Goal: Use online tool/utility

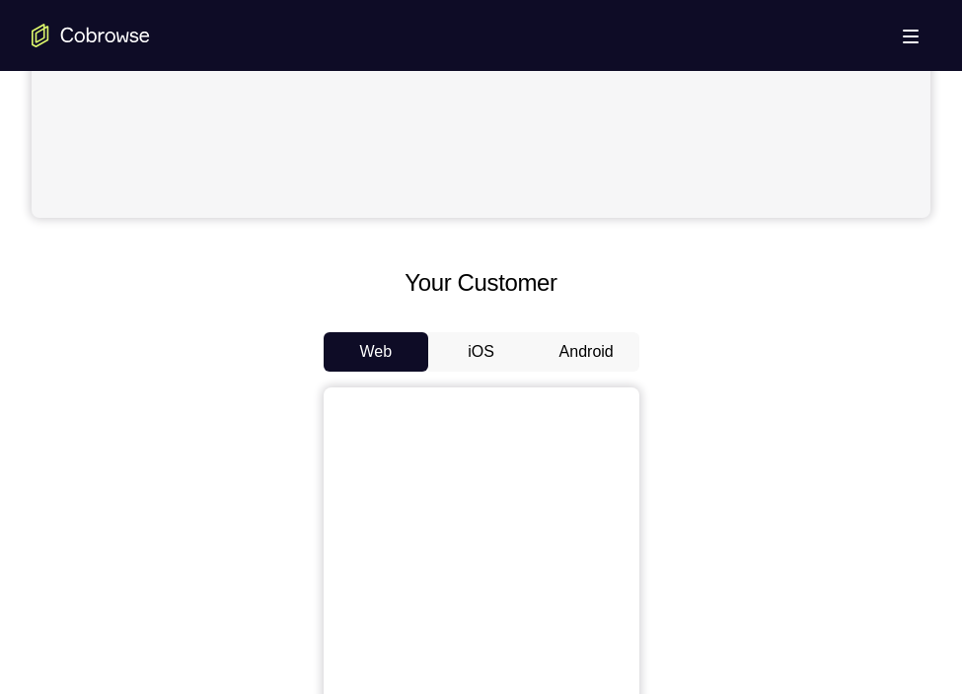
scroll to position [716, 0]
click at [579, 343] on button "Android" at bounding box center [587, 350] width 106 height 39
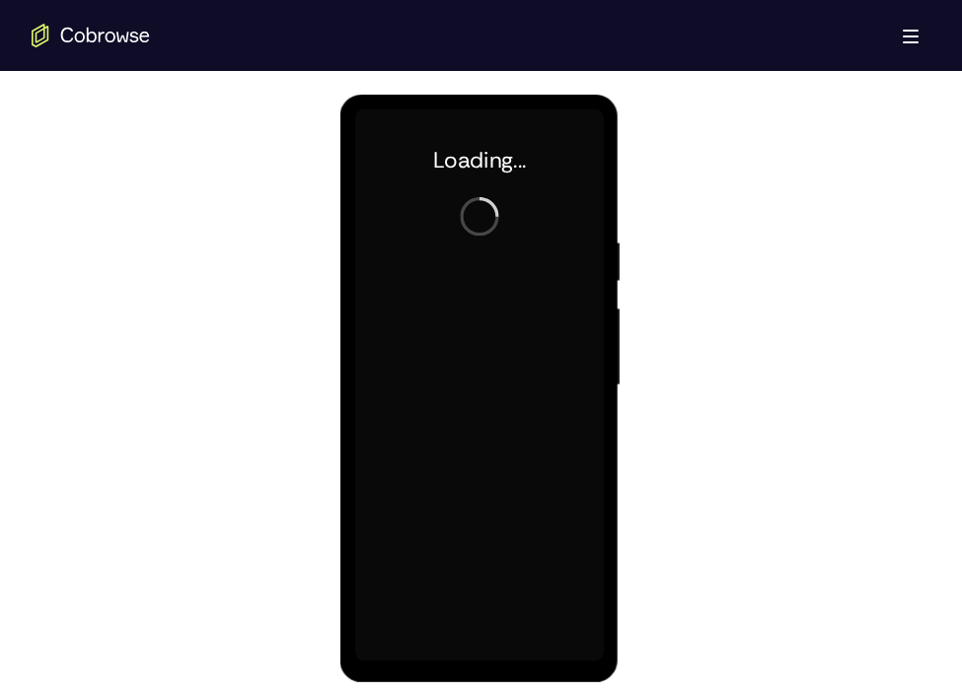
scroll to position [0, 0]
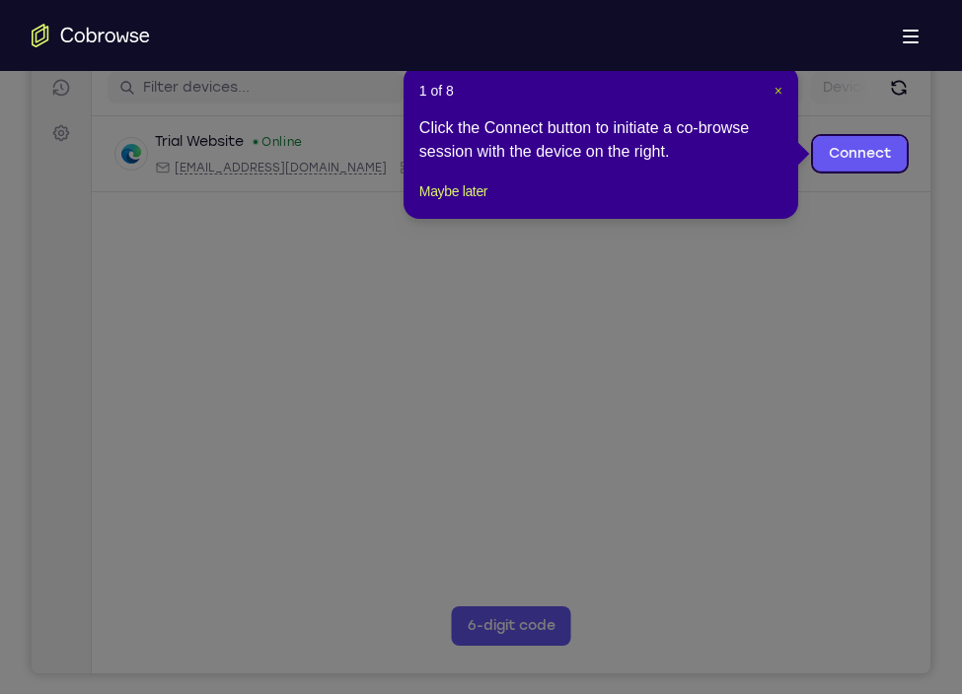
click at [780, 99] on button "×" at bounding box center [778, 91] width 8 height 20
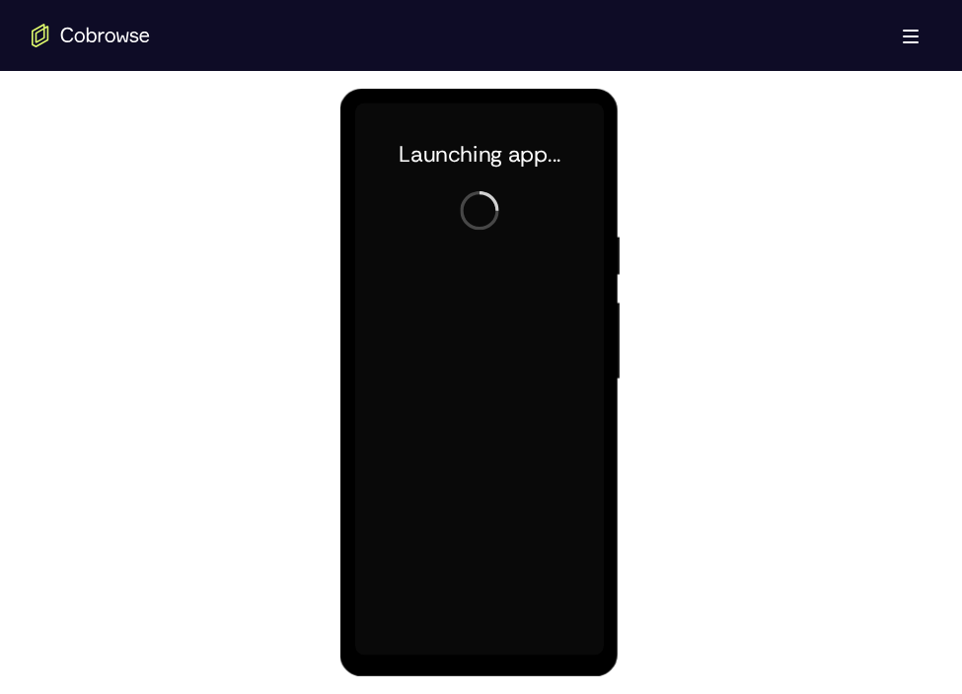
scroll to position [1032, 0]
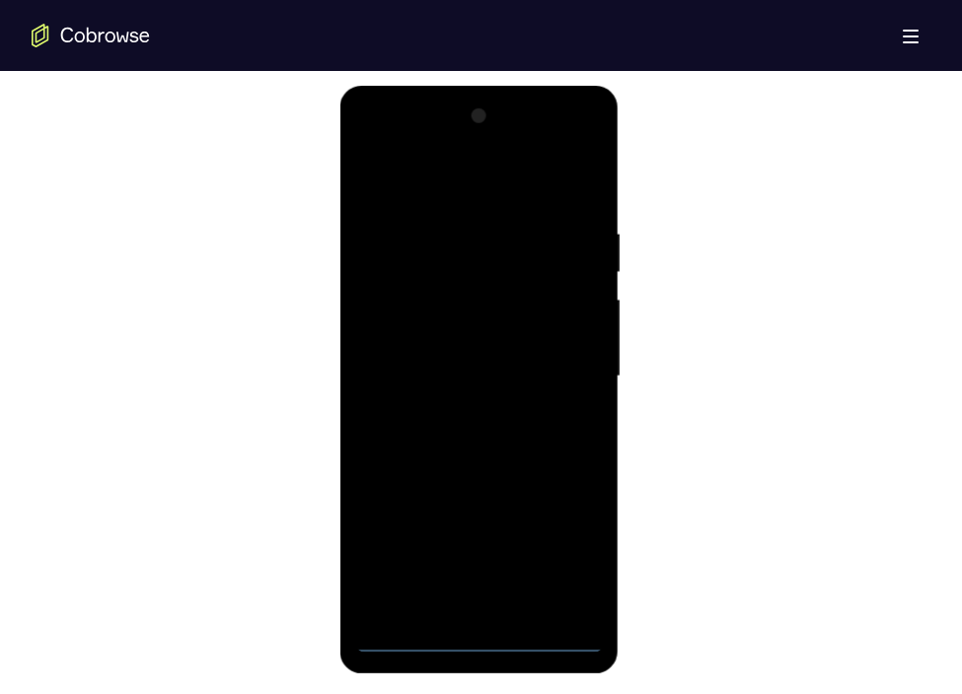
click at [473, 624] on div at bounding box center [479, 377] width 249 height 552
click at [569, 553] on div at bounding box center [479, 377] width 249 height 552
click at [364, 142] on div at bounding box center [479, 377] width 249 height 552
click at [563, 366] on div at bounding box center [479, 377] width 249 height 552
click at [452, 416] on div at bounding box center [479, 377] width 249 height 552
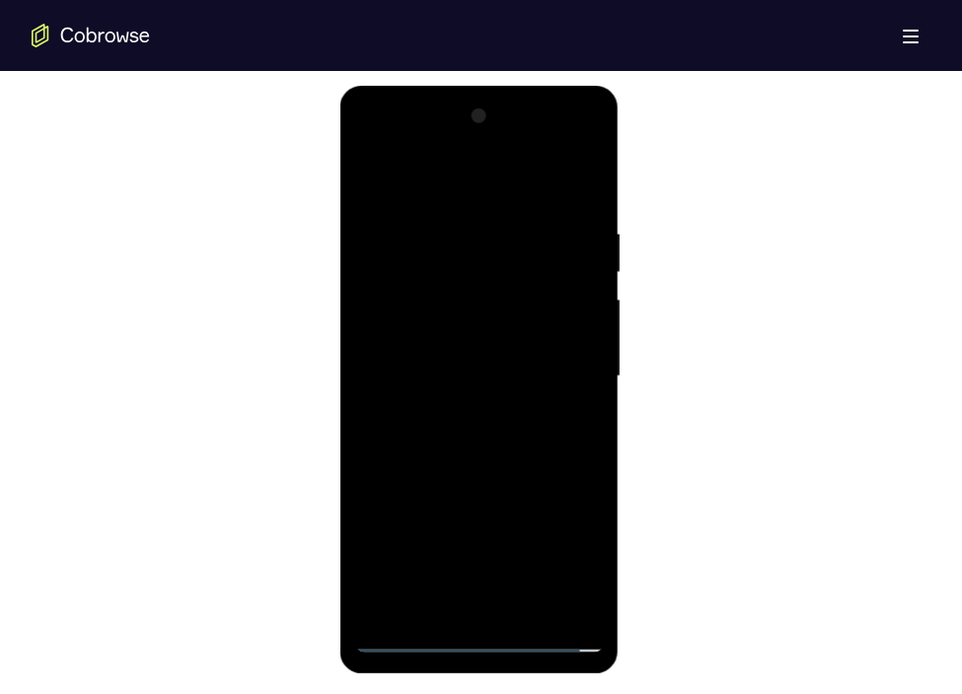
click at [421, 356] on div at bounding box center [479, 377] width 249 height 552
click at [433, 345] on div at bounding box center [479, 377] width 249 height 552
click at [434, 371] on div at bounding box center [479, 377] width 249 height 552
click at [470, 449] on div at bounding box center [479, 377] width 249 height 552
click at [473, 430] on div at bounding box center [479, 377] width 249 height 552
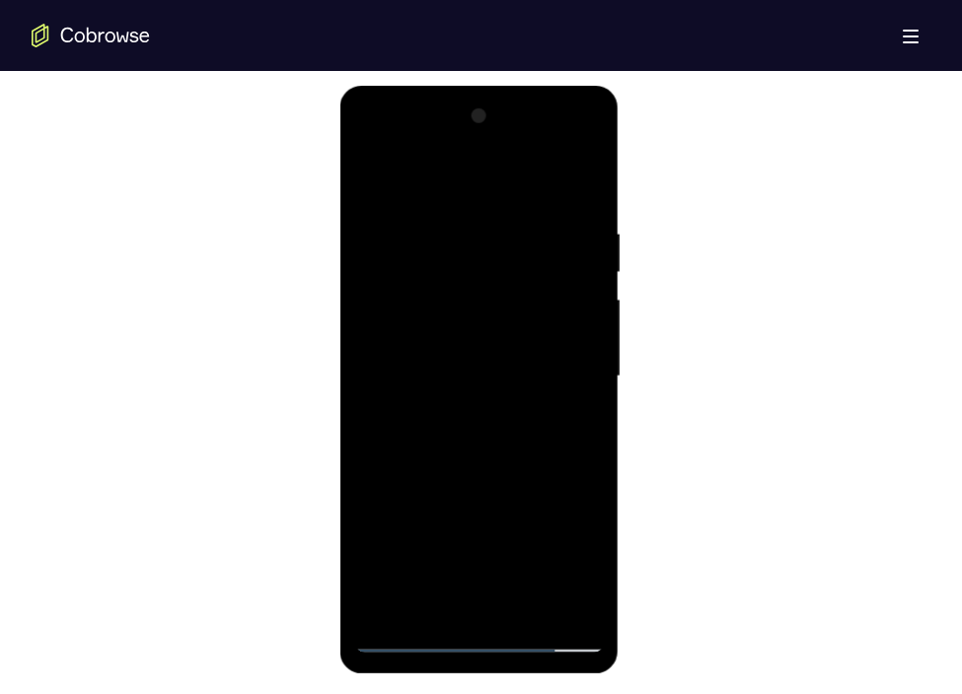
click at [578, 208] on div at bounding box center [479, 377] width 249 height 552
click at [522, 604] on div at bounding box center [479, 377] width 249 height 552
click at [522, 477] on div at bounding box center [479, 377] width 249 height 552
click at [407, 624] on div at bounding box center [479, 377] width 249 height 552
click at [431, 608] on div at bounding box center [479, 377] width 249 height 552
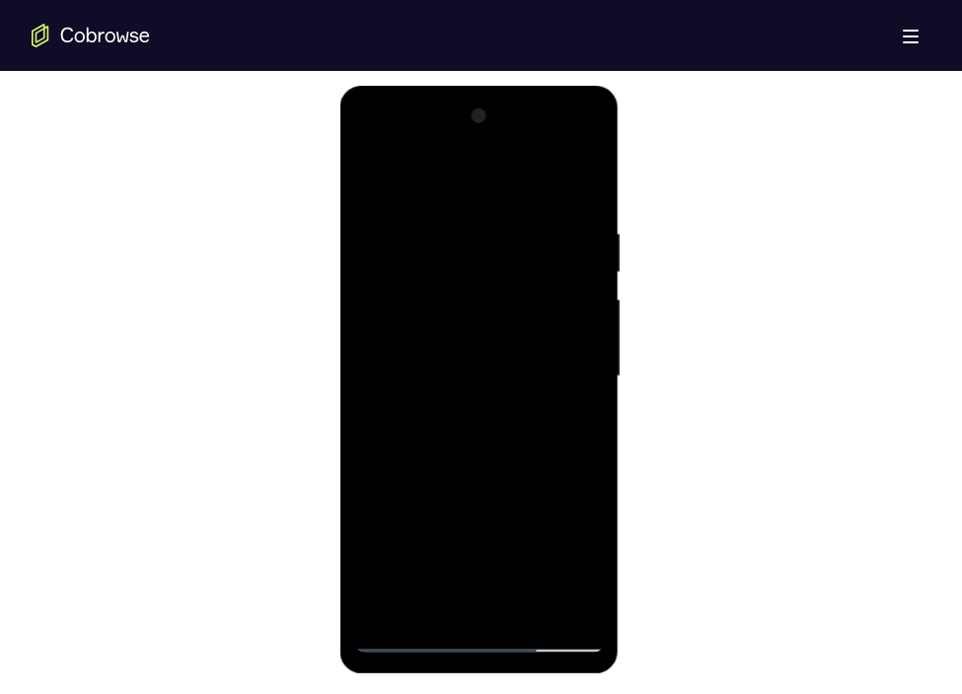
click at [465, 177] on div at bounding box center [479, 377] width 249 height 552
click at [578, 169] on div at bounding box center [479, 377] width 249 height 552
click at [385, 604] on div at bounding box center [479, 377] width 249 height 552
click at [455, 218] on div at bounding box center [479, 377] width 249 height 552
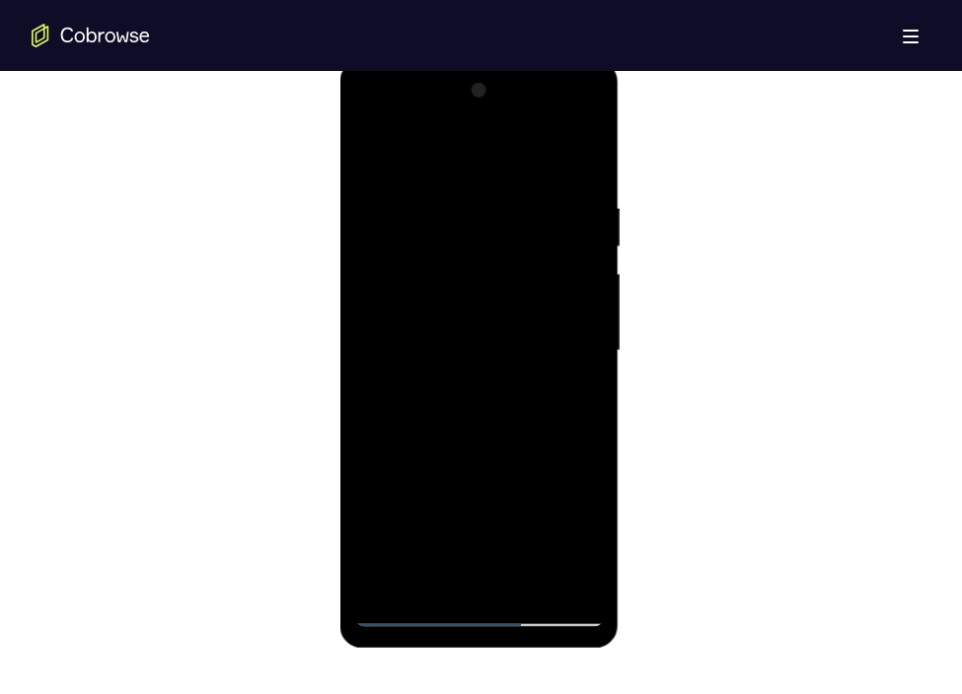
scroll to position [1058, 0]
click at [575, 345] on div at bounding box center [479, 350] width 249 height 552
click at [583, 349] on div at bounding box center [479, 350] width 249 height 552
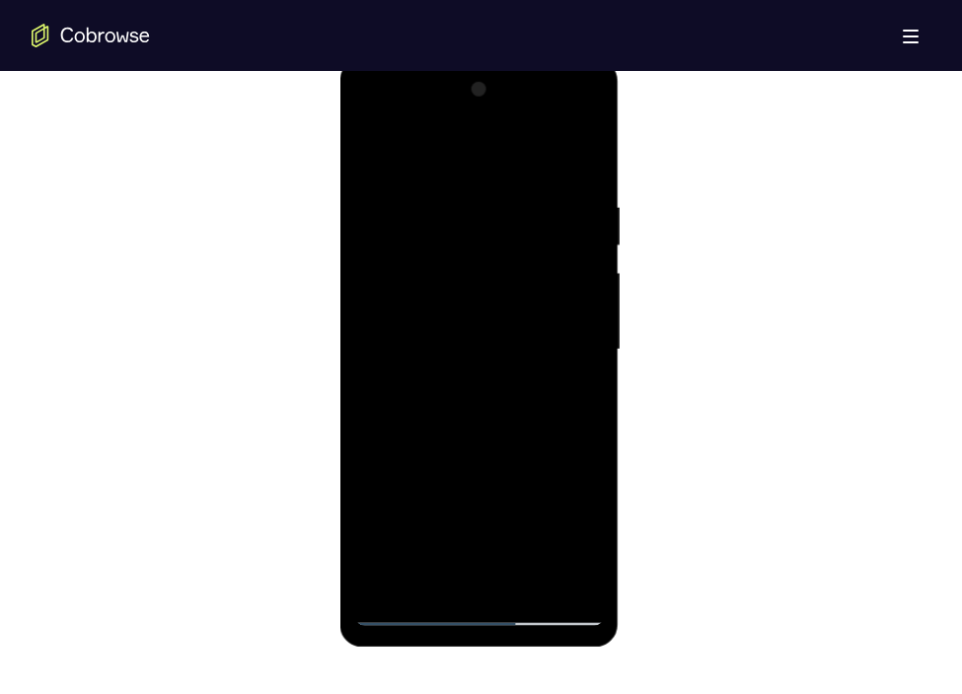
click at [583, 349] on div at bounding box center [479, 350] width 249 height 552
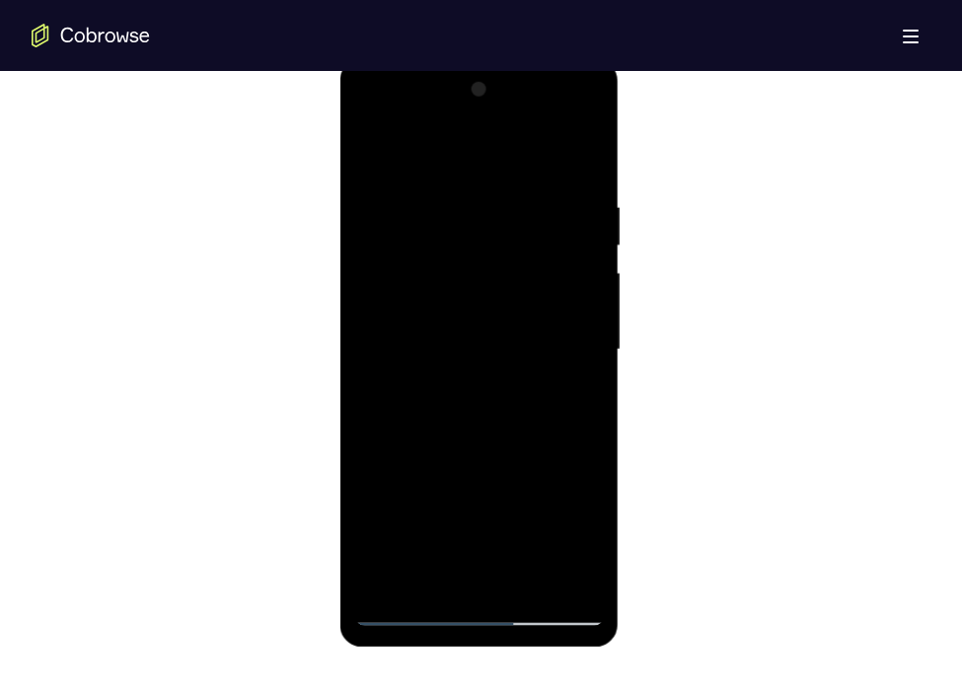
click at [583, 349] on div at bounding box center [479, 350] width 249 height 552
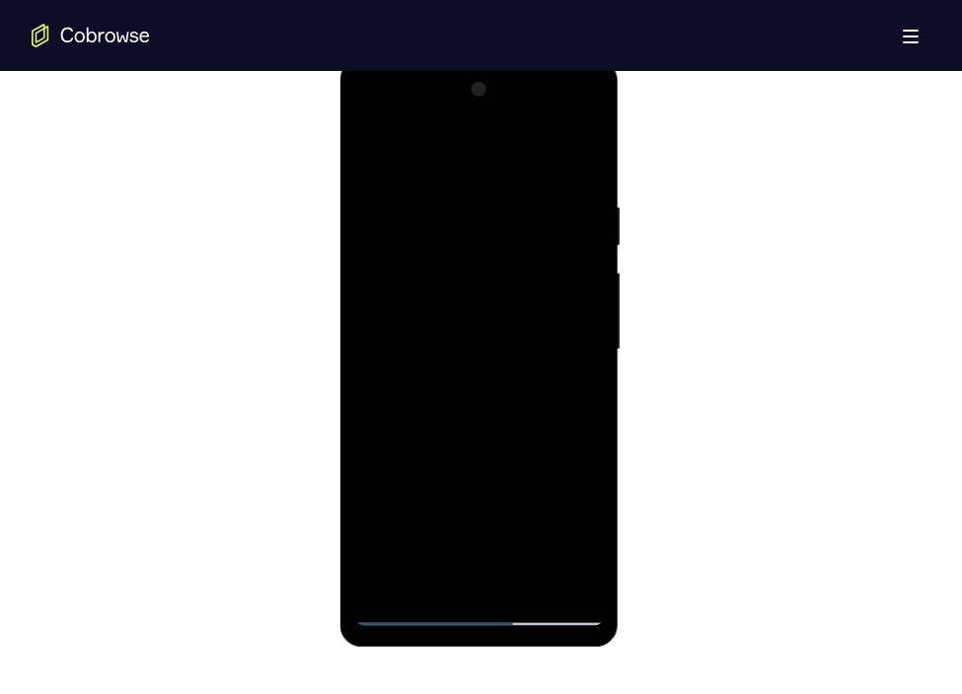
click at [583, 349] on div at bounding box center [479, 350] width 249 height 552
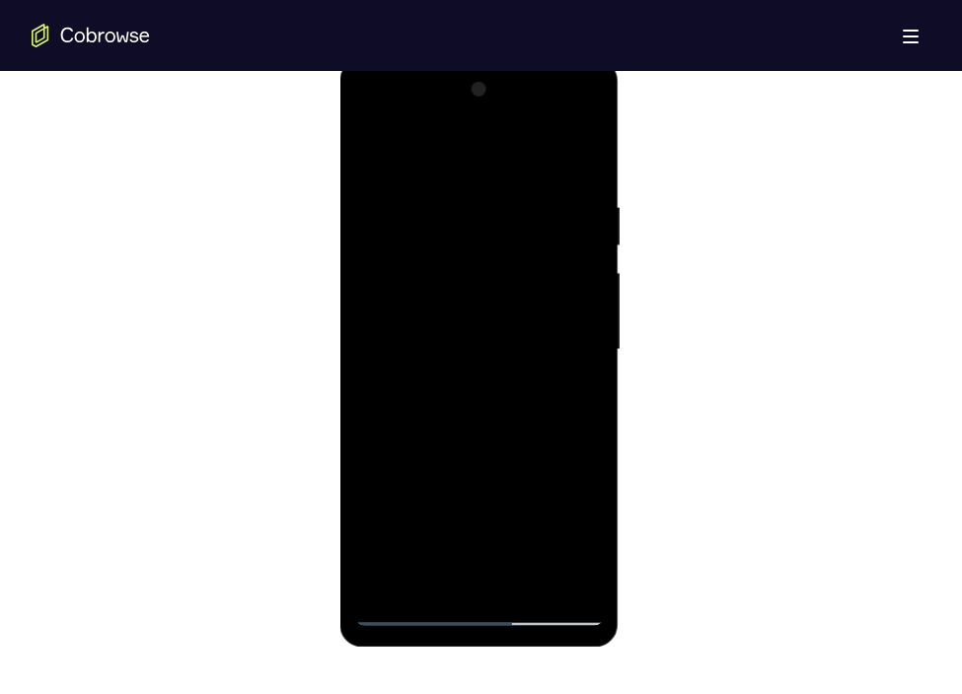
click at [583, 349] on div at bounding box center [479, 350] width 249 height 552
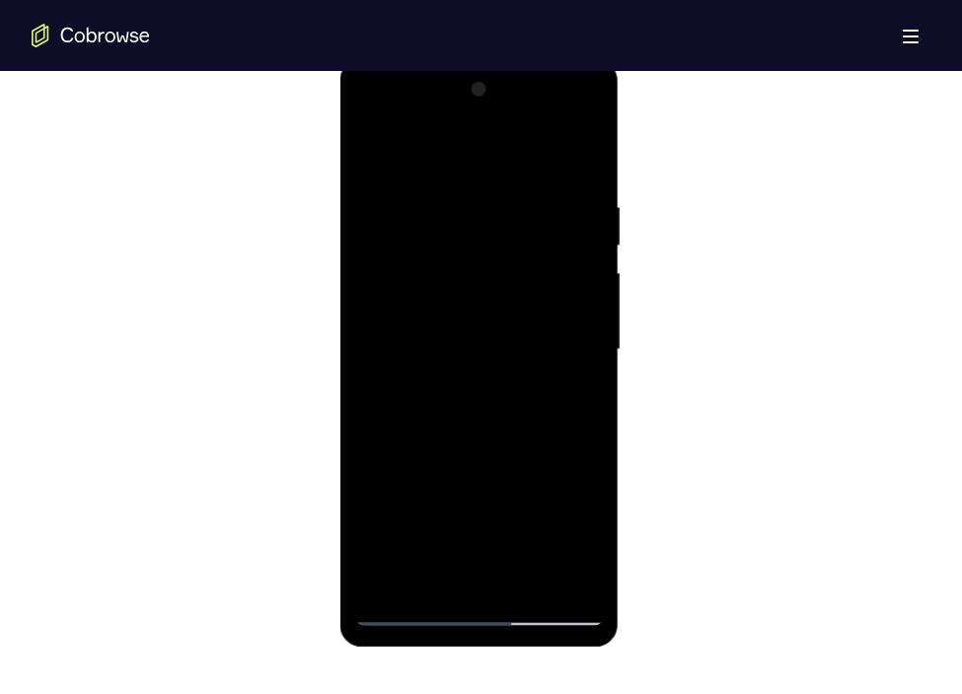
click at [583, 349] on div at bounding box center [479, 350] width 249 height 552
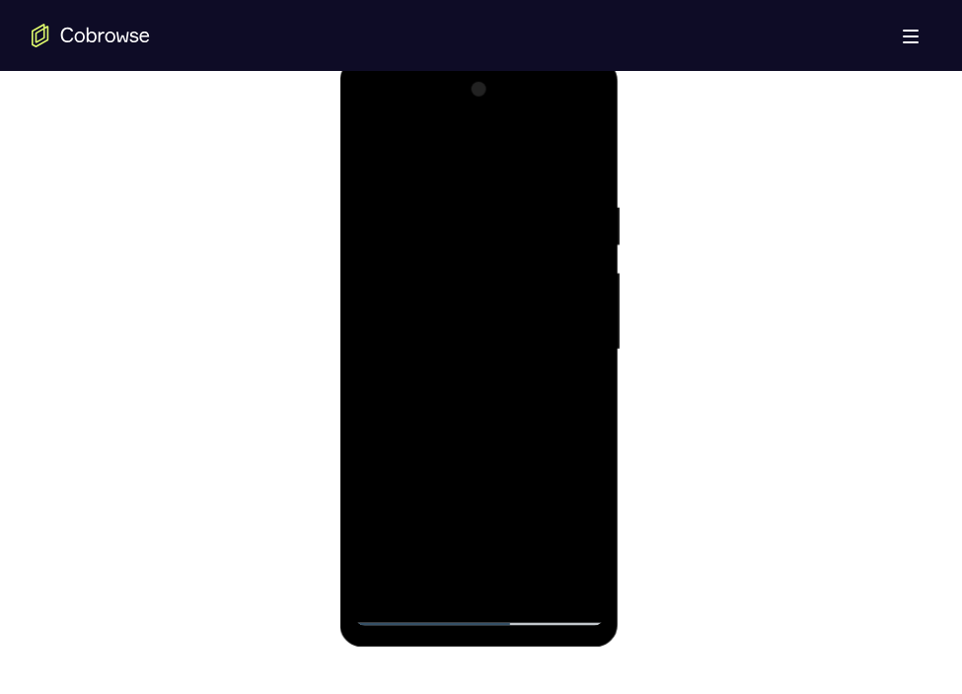
click at [583, 349] on div at bounding box center [479, 350] width 249 height 552
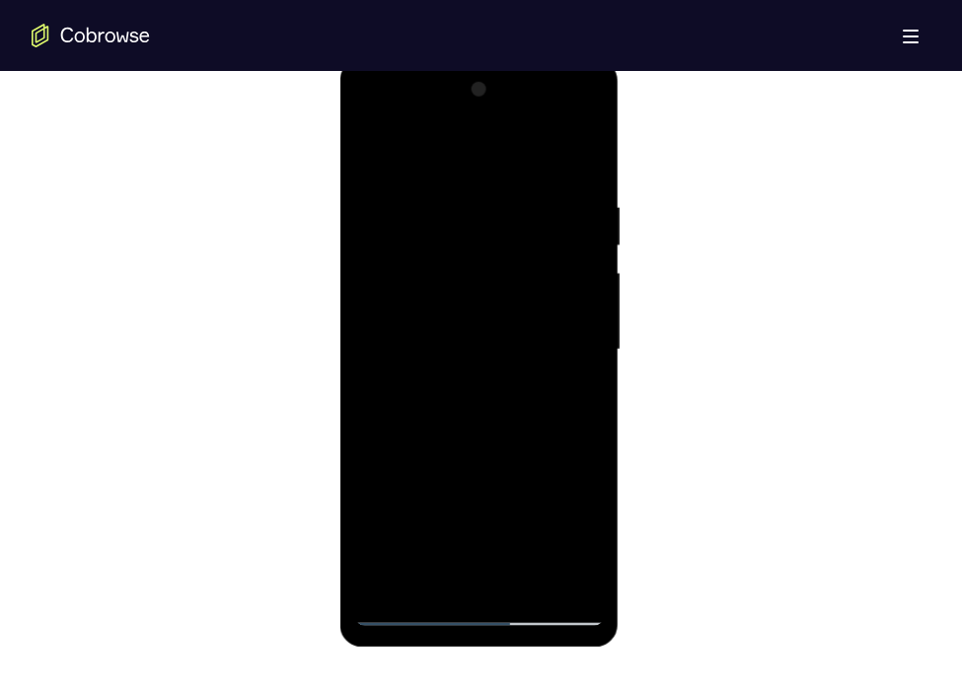
click at [583, 349] on div at bounding box center [479, 350] width 249 height 552
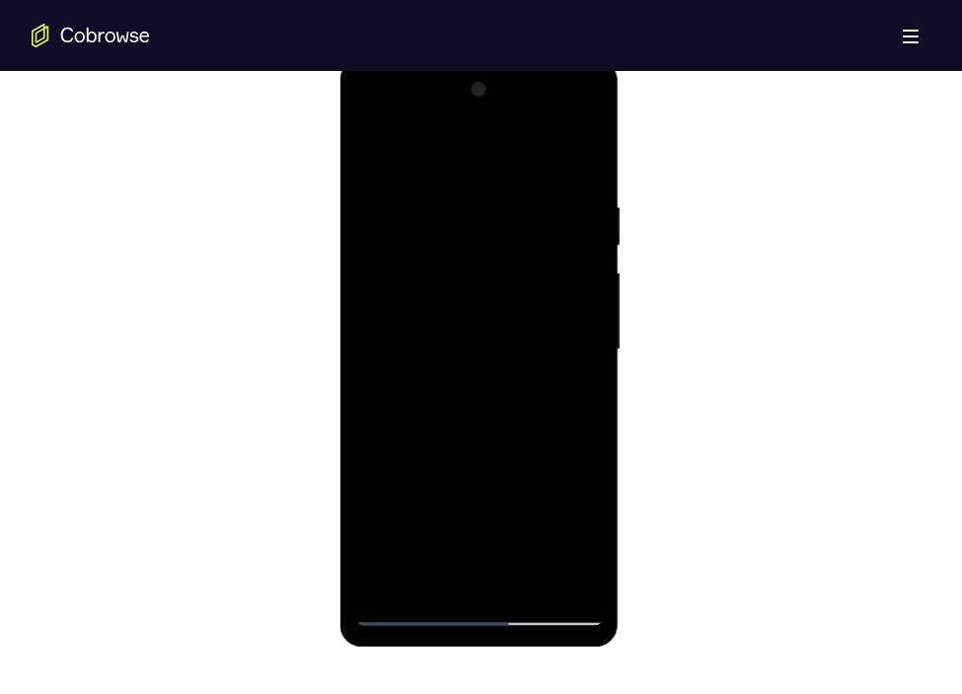
click at [583, 349] on div at bounding box center [479, 350] width 249 height 552
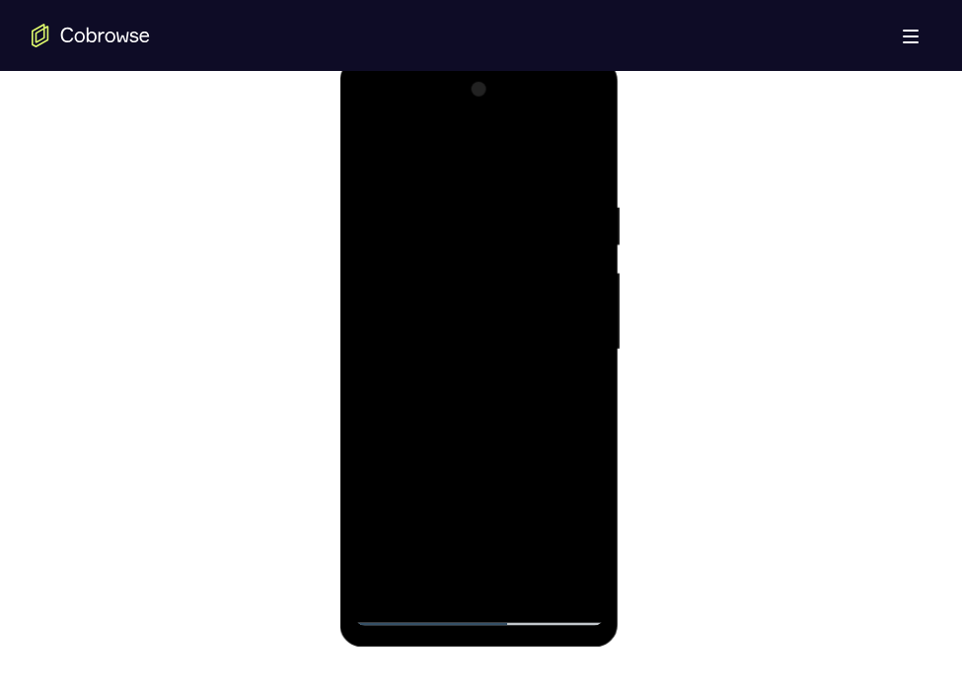
click at [583, 349] on div at bounding box center [479, 350] width 249 height 552
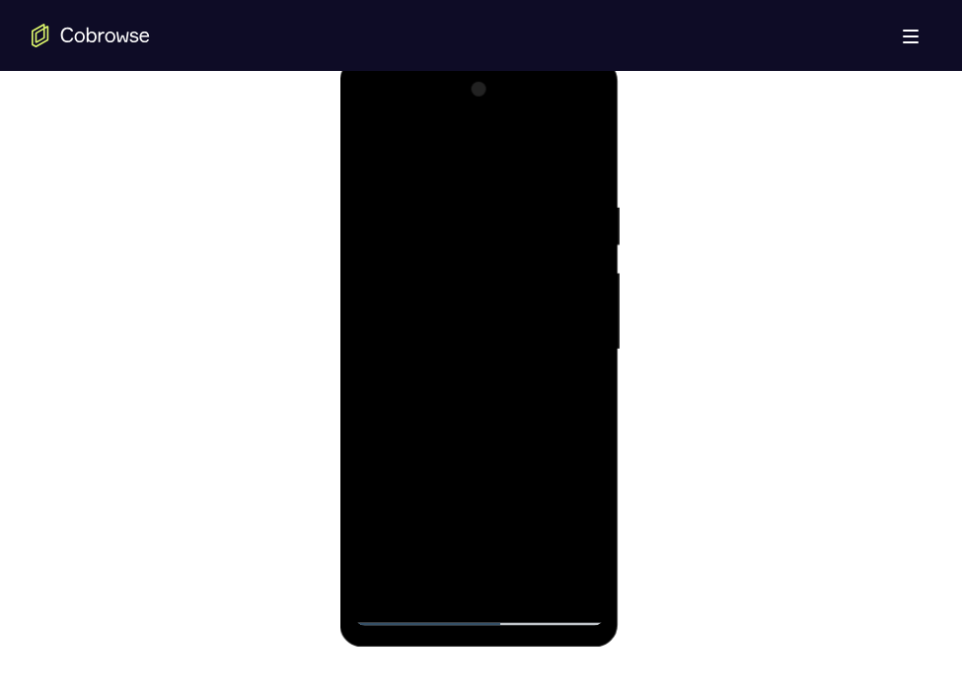
click at [583, 349] on div at bounding box center [479, 350] width 249 height 552
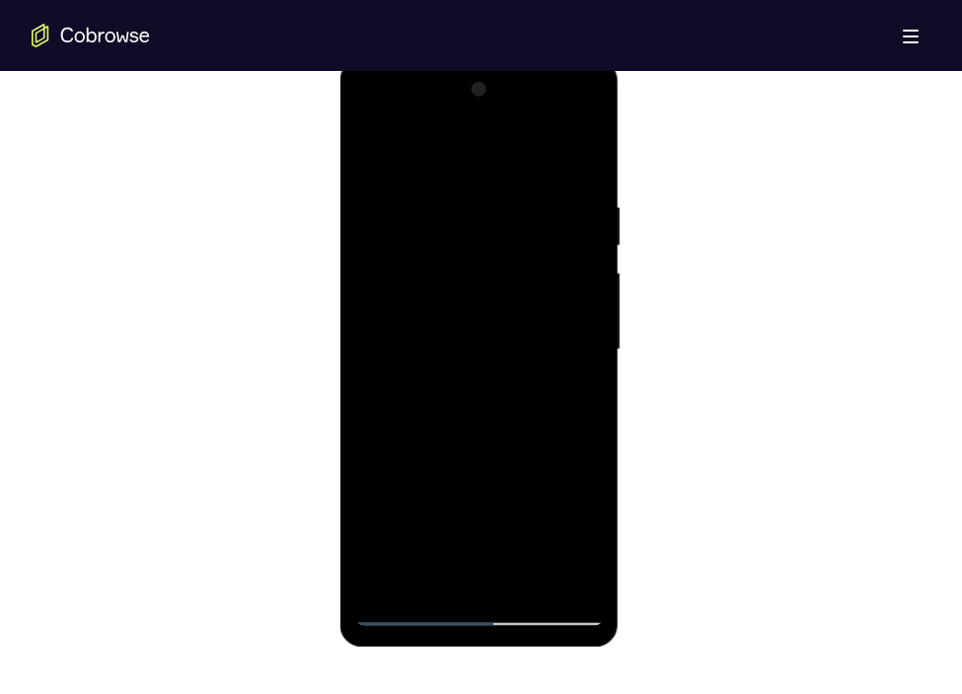
click at [583, 349] on div at bounding box center [479, 350] width 249 height 552
click at [584, 349] on div at bounding box center [479, 350] width 249 height 552
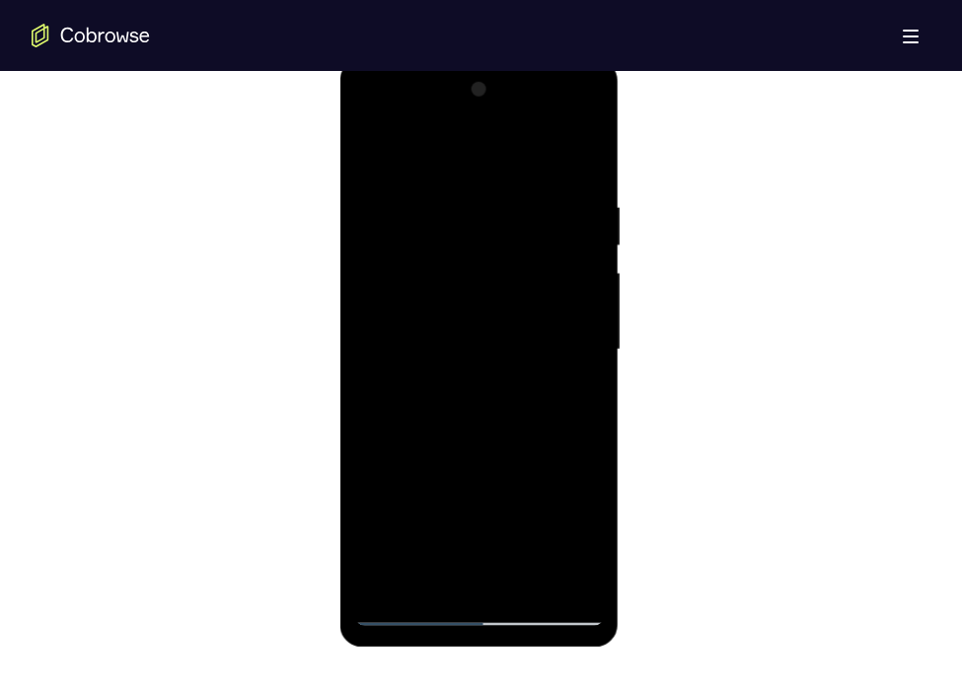
click at [584, 349] on div at bounding box center [479, 350] width 249 height 552
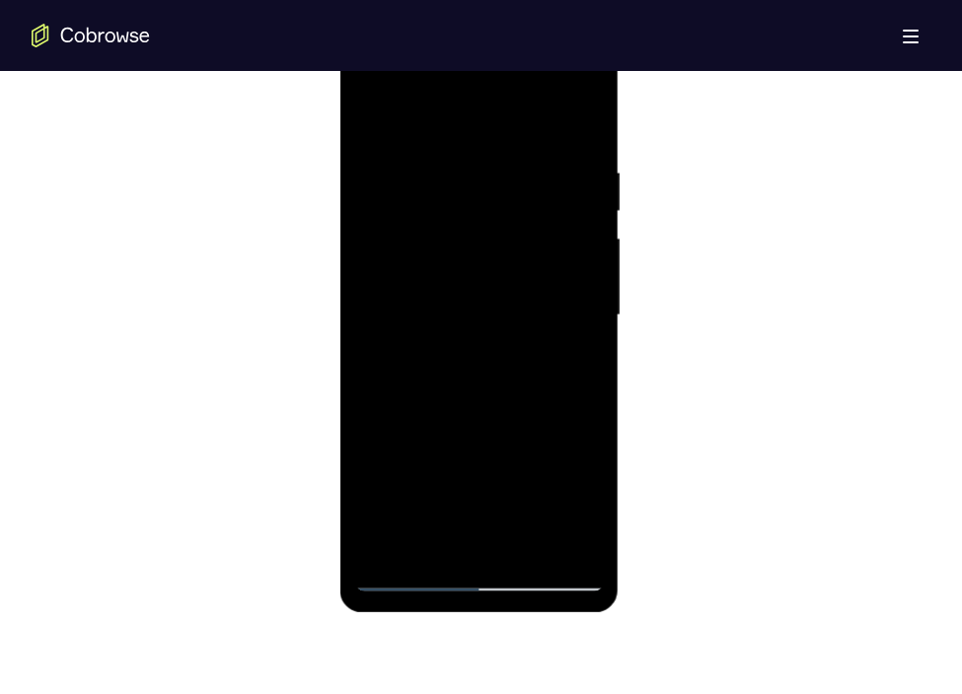
scroll to position [1095, 0]
click at [511, 136] on div at bounding box center [479, 313] width 249 height 552
click at [565, 281] on div at bounding box center [479, 313] width 249 height 552
click at [522, 543] on div at bounding box center [479, 313] width 249 height 552
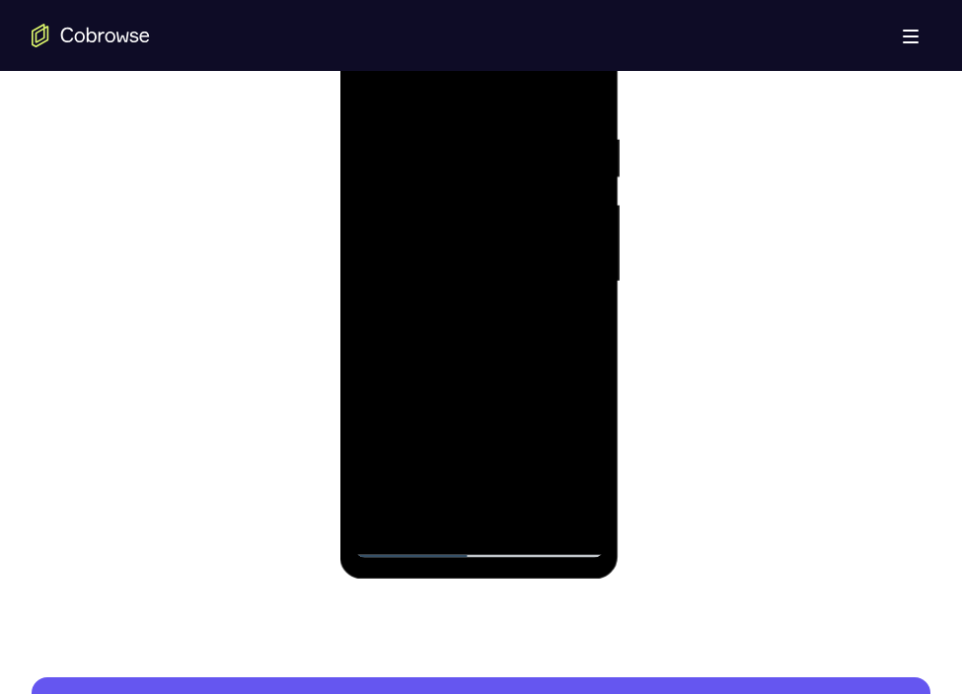
scroll to position [1127, 0]
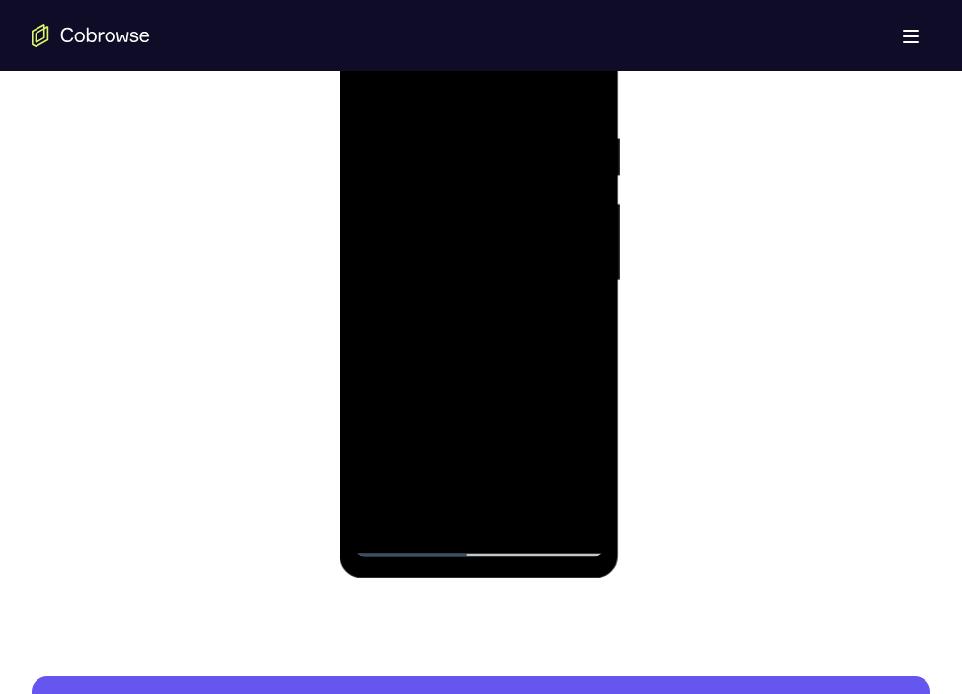
click at [527, 318] on div at bounding box center [479, 281] width 249 height 552
click at [402, 536] on div at bounding box center [479, 281] width 249 height 552
click at [497, 352] on div at bounding box center [479, 281] width 249 height 552
click at [404, 546] on div at bounding box center [479, 281] width 249 height 552
click at [496, 412] on div at bounding box center [479, 281] width 249 height 552
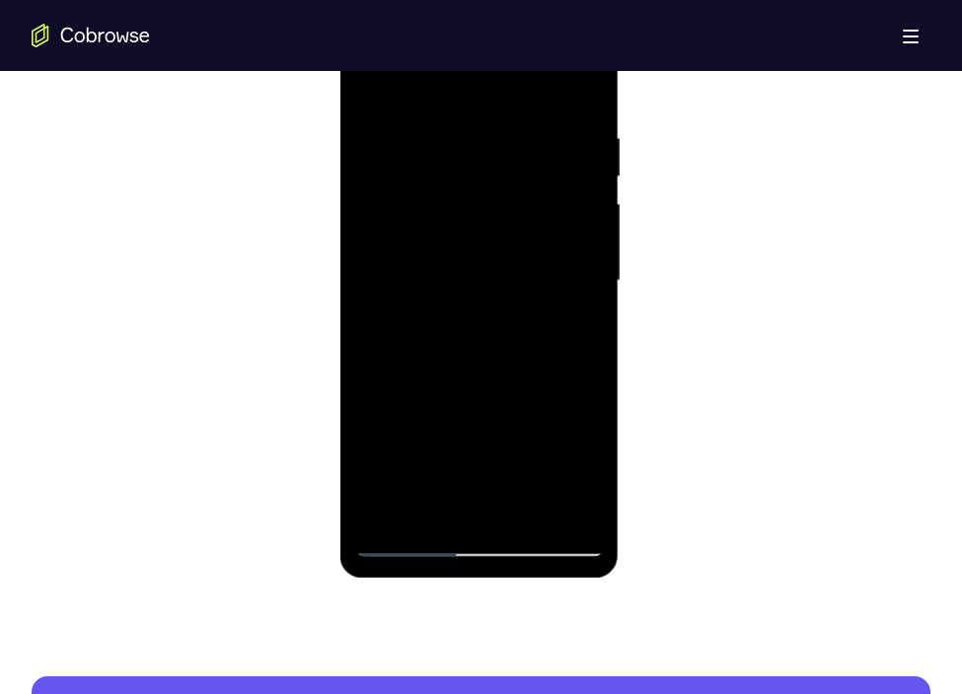
click at [399, 544] on div at bounding box center [479, 281] width 249 height 552
click at [376, 84] on div at bounding box center [479, 281] width 249 height 552
click at [478, 515] on div at bounding box center [479, 281] width 249 height 552
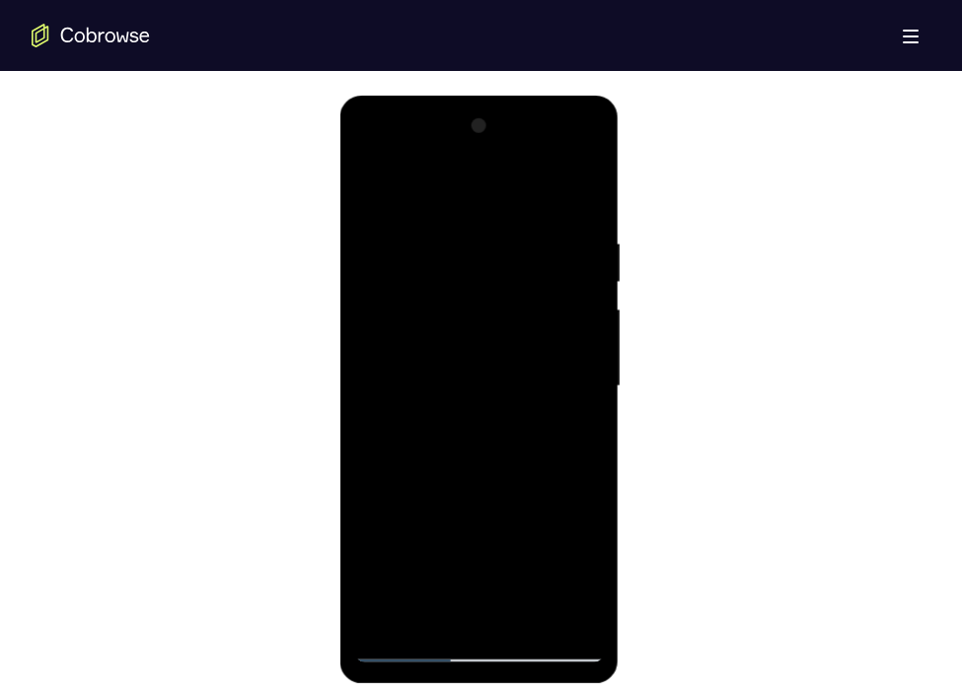
scroll to position [1018, 0]
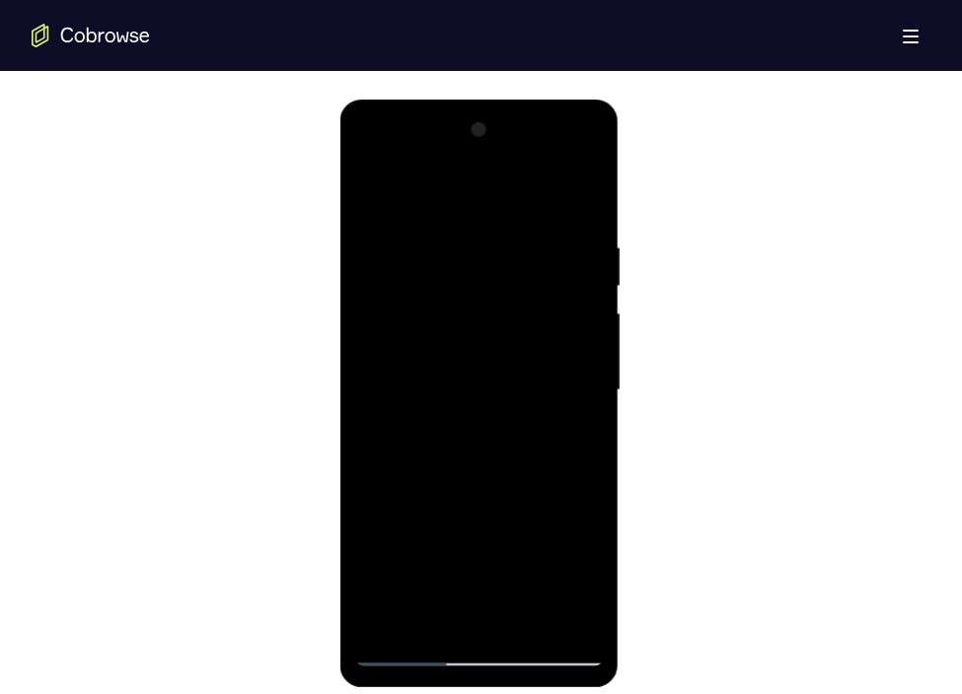
drag, startPoint x: 518, startPoint y: 498, endPoint x: 500, endPoint y: 207, distance: 291.5
click at [500, 207] on div at bounding box center [479, 390] width 249 height 552
drag, startPoint x: 543, startPoint y: 532, endPoint x: 529, endPoint y: 245, distance: 287.4
click at [529, 245] on div at bounding box center [479, 390] width 249 height 552
click at [595, 440] on div at bounding box center [479, 390] width 249 height 552
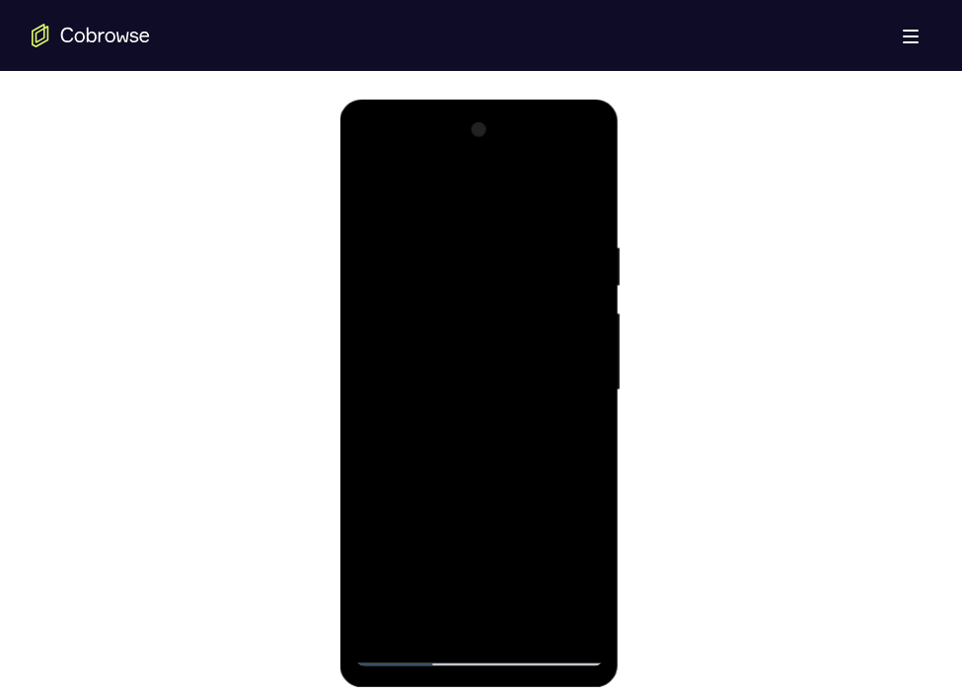
drag, startPoint x: 539, startPoint y: 565, endPoint x: 513, endPoint y: 264, distance: 301.9
click at [513, 264] on div at bounding box center [479, 390] width 249 height 552
drag, startPoint x: 542, startPoint y: 531, endPoint x: 524, endPoint y: 227, distance: 304.3
click at [524, 227] on div at bounding box center [479, 390] width 249 height 552
drag, startPoint x: 527, startPoint y: 511, endPoint x: 506, endPoint y: 206, distance: 305.5
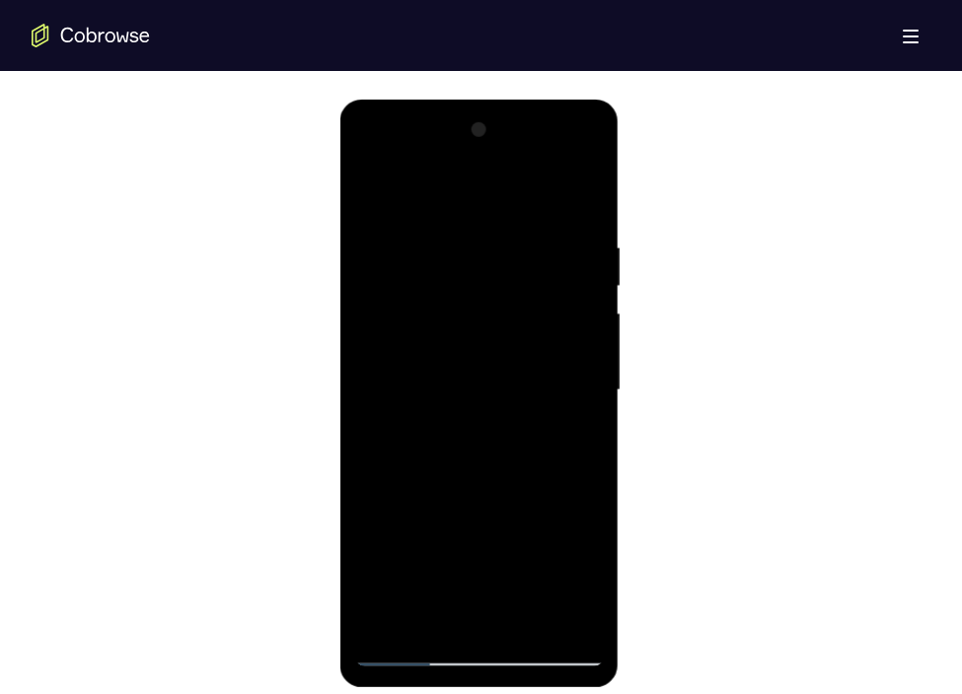
click at [506, 206] on div at bounding box center [479, 390] width 249 height 552
click at [588, 551] on div at bounding box center [479, 390] width 249 height 552
click at [488, 281] on div at bounding box center [479, 390] width 249 height 552
click at [581, 525] on div at bounding box center [479, 390] width 249 height 552
click at [384, 198] on div at bounding box center [479, 390] width 249 height 552
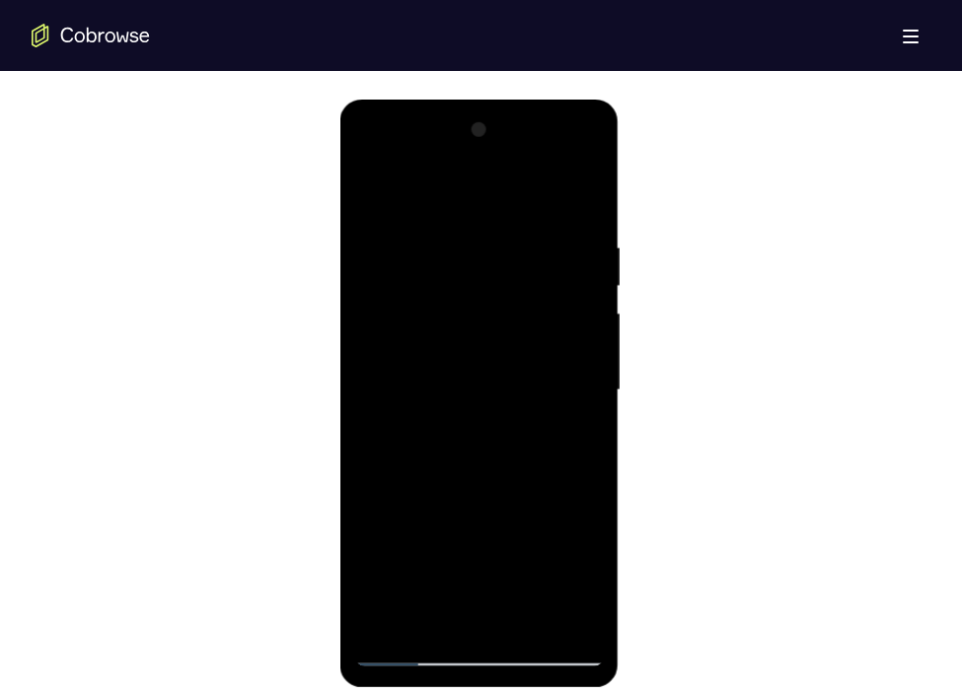
click at [595, 452] on div at bounding box center [479, 390] width 249 height 552
drag, startPoint x: 527, startPoint y: 512, endPoint x: 492, endPoint y: 157, distance: 356.8
click at [492, 157] on div at bounding box center [479, 390] width 249 height 552
drag, startPoint x: 541, startPoint y: 518, endPoint x: 529, endPoint y: 212, distance: 306.0
click at [529, 212] on div at bounding box center [479, 390] width 249 height 552
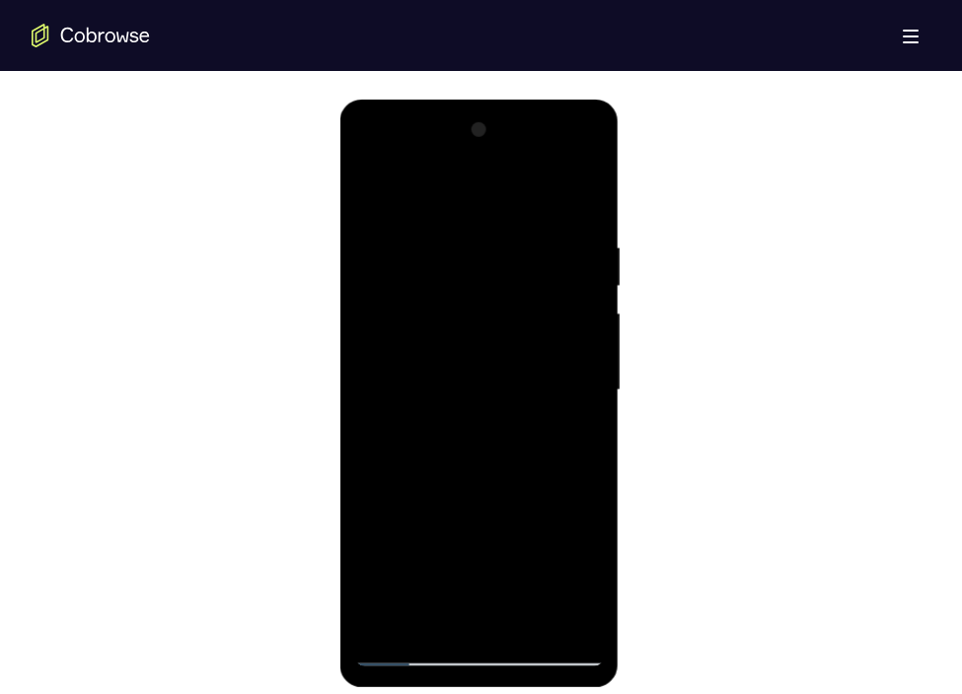
drag, startPoint x: 522, startPoint y: 502, endPoint x: 516, endPoint y: 240, distance: 262.4
click at [516, 240] on div at bounding box center [479, 390] width 249 height 552
drag, startPoint x: 546, startPoint y: 520, endPoint x: 508, endPoint y: 208, distance: 314.1
click at [508, 208] on div at bounding box center [479, 390] width 249 height 552
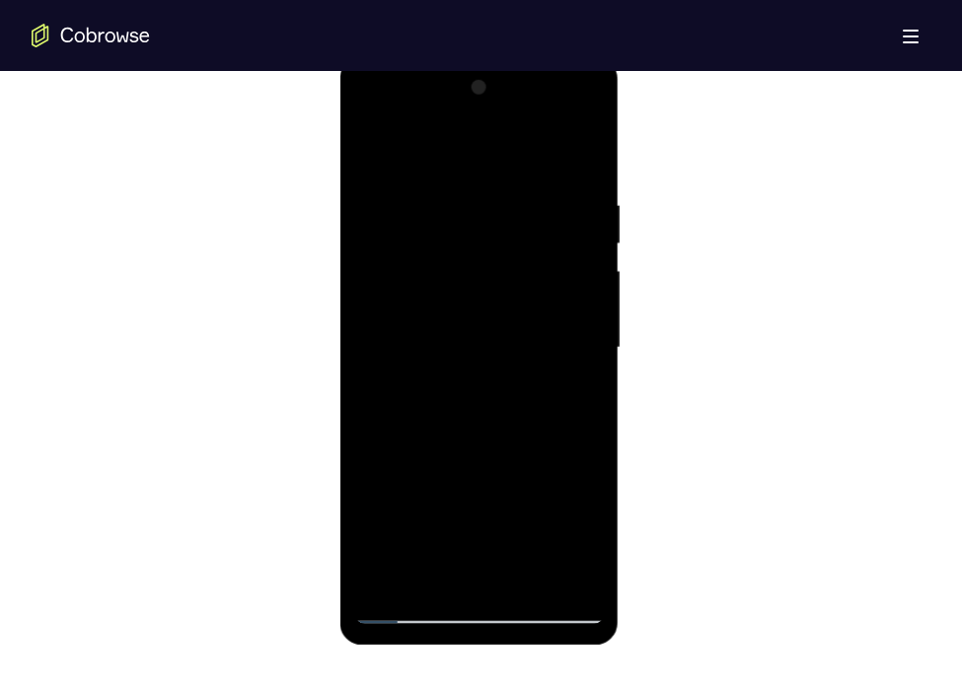
scroll to position [1061, 0]
drag, startPoint x: 548, startPoint y: 467, endPoint x: 538, endPoint y: 220, distance: 246.8
click at [538, 220] on div at bounding box center [479, 347] width 249 height 552
click at [384, 581] on div at bounding box center [479, 347] width 249 height 552
click at [586, 151] on div at bounding box center [479, 347] width 249 height 552
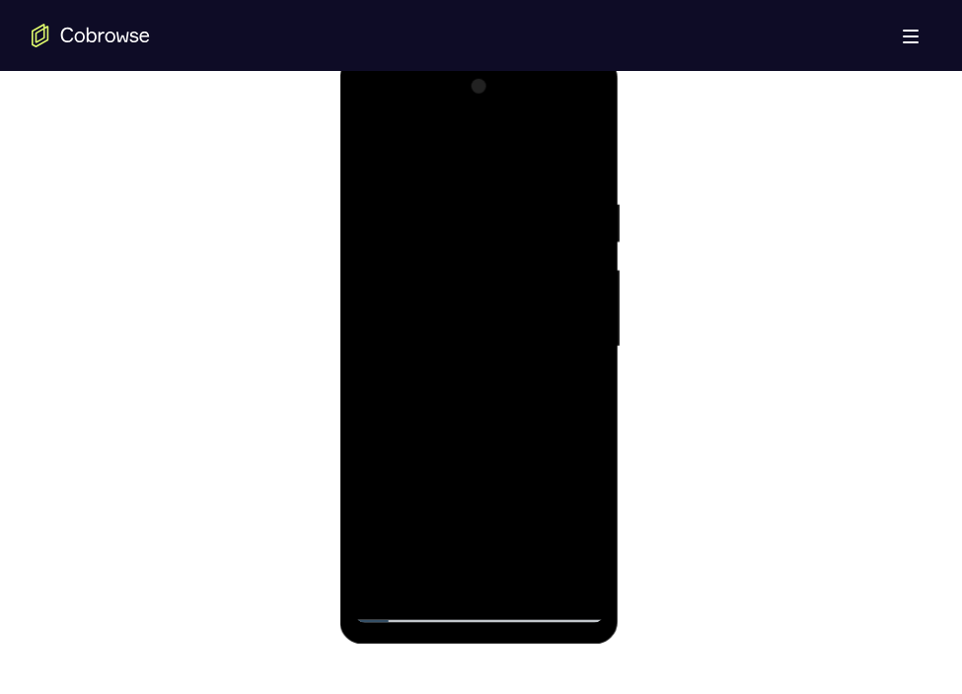
click at [378, 288] on div at bounding box center [479, 347] width 249 height 552
click at [387, 584] on div at bounding box center [479, 347] width 249 height 552
click at [523, 573] on div at bounding box center [479, 347] width 249 height 552
click at [514, 342] on div at bounding box center [479, 347] width 249 height 552
click at [404, 611] on div at bounding box center [479, 347] width 249 height 552
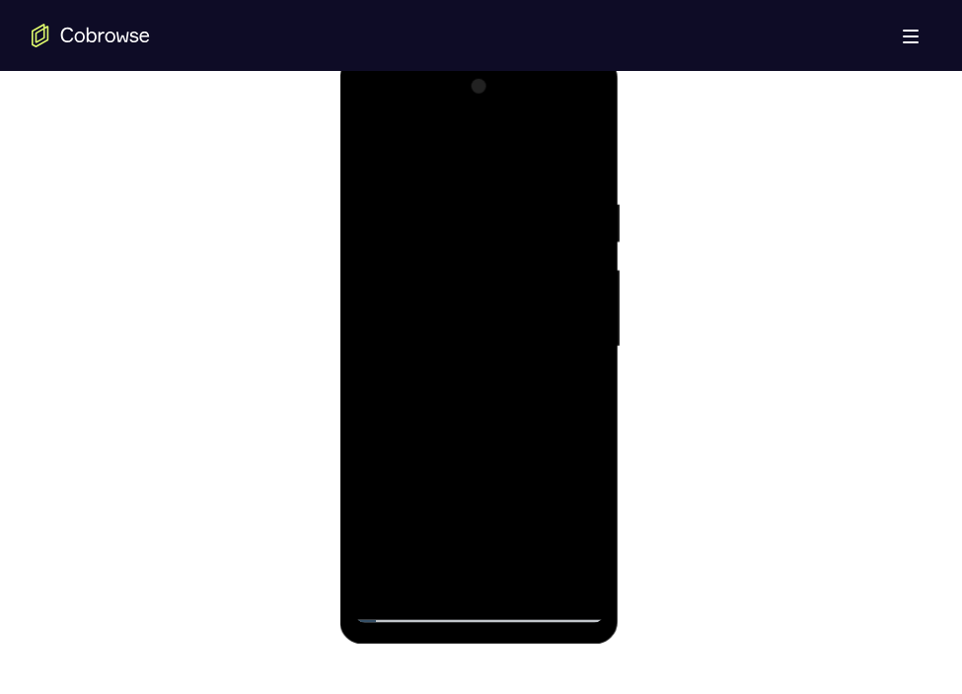
drag, startPoint x: 476, startPoint y: 518, endPoint x: 492, endPoint y: 245, distance: 273.7
click at [492, 245] on div at bounding box center [479, 347] width 249 height 552
drag, startPoint x: 505, startPoint y: 499, endPoint x: 552, endPoint y: 720, distance: 226.0
click at [552, 624] on html "Online web based iOS Simulators and Android Emulators. Run iPhone, iPad, Mobile…" at bounding box center [480, 352] width 281 height 592
click at [409, 609] on div at bounding box center [479, 347] width 249 height 552
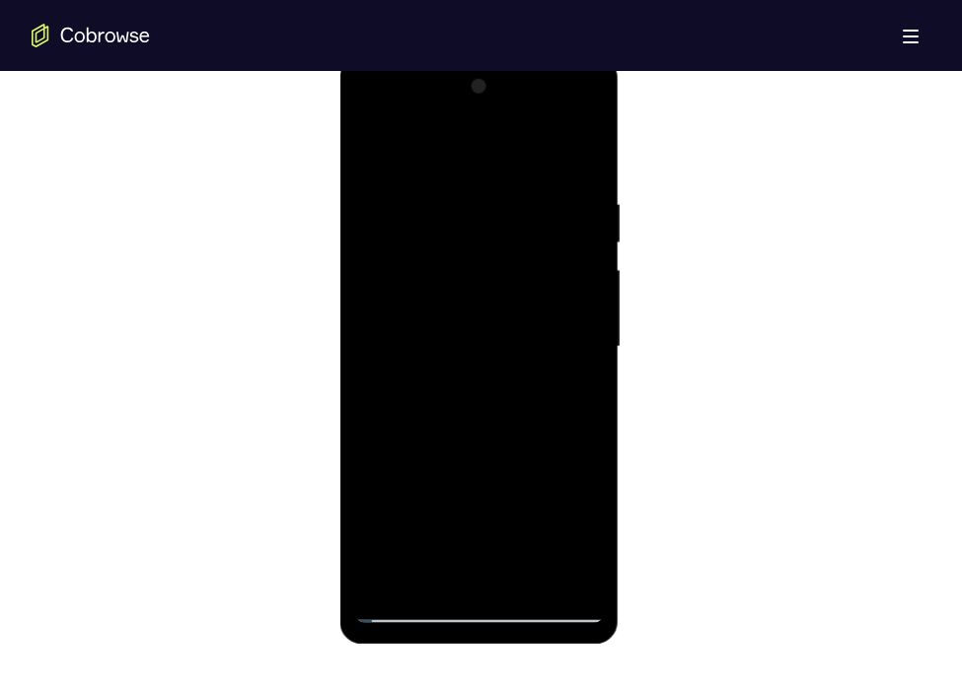
click at [434, 581] on div at bounding box center [479, 347] width 249 height 552
drag, startPoint x: 475, startPoint y: 476, endPoint x: 484, endPoint y: 532, distance: 55.9
click at [484, 532] on div at bounding box center [479, 347] width 249 height 552
drag, startPoint x: 490, startPoint y: 484, endPoint x: 480, endPoint y: 338, distance: 146.3
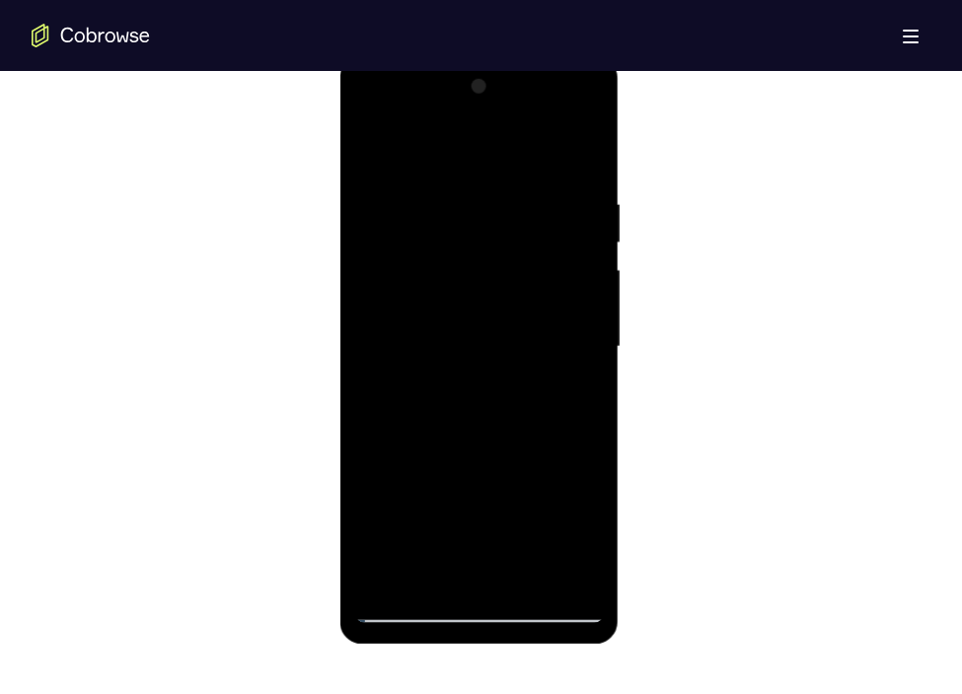
click at [480, 338] on div at bounding box center [479, 347] width 249 height 552
click at [514, 431] on div at bounding box center [479, 347] width 249 height 552
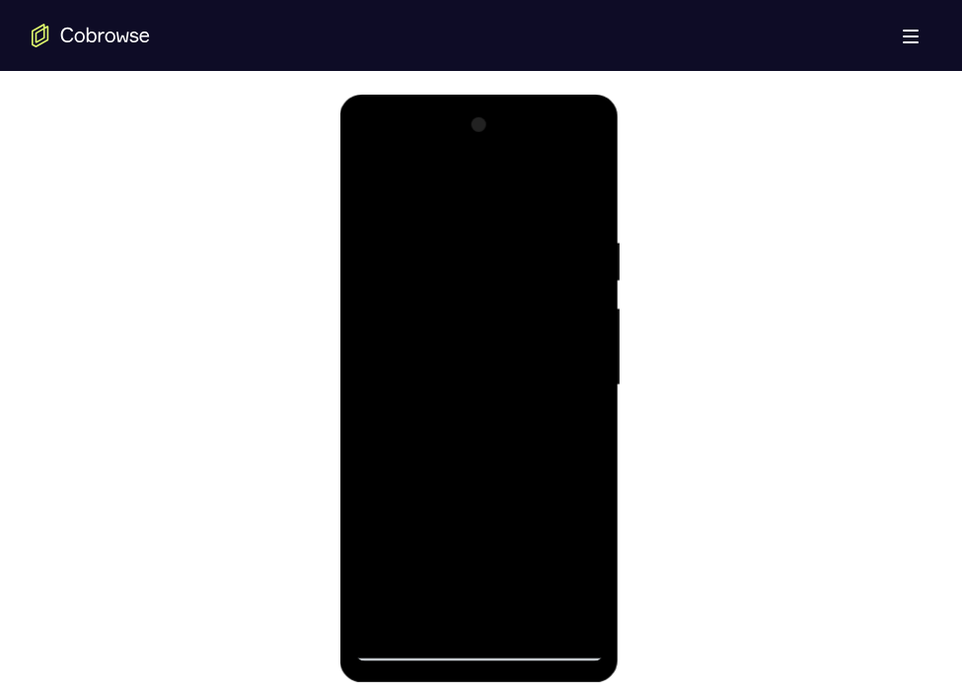
scroll to position [1030, 0]
